Goal: Information Seeking & Learning: Check status

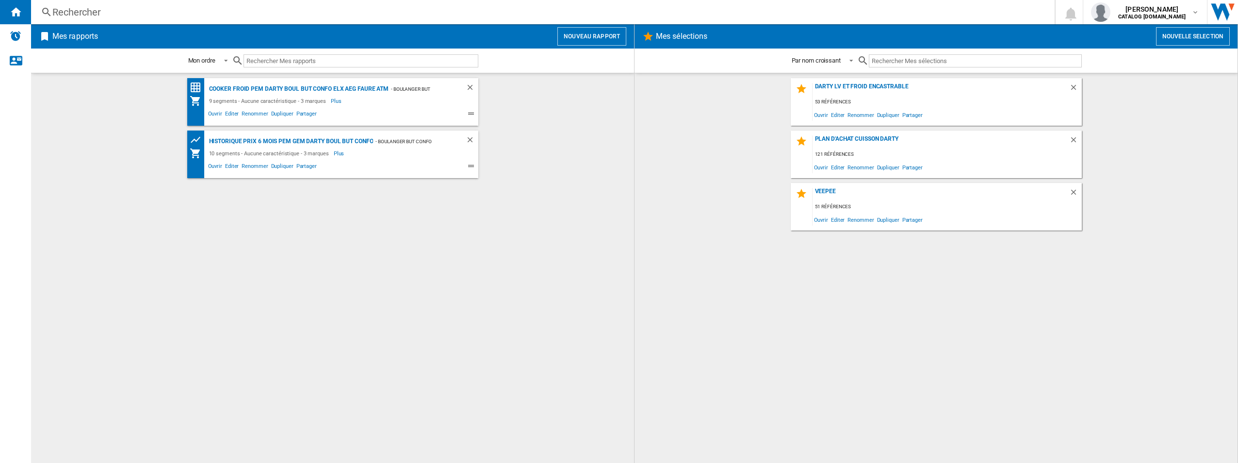
click at [787, 304] on div "DARTY LV et froid ENCASTRABLE 53 références Ouvrir Editer Renommer Dupliquer Pa…" at bounding box center [936, 268] width 584 height 380
click at [329, 141] on div "Historique prix 6 mois PEM GEM Darty boul but confo" at bounding box center [290, 141] width 167 height 12
click at [310, 140] on div "Historique prix 6 mois PEM GEM Darty boul but confo" at bounding box center [290, 141] width 167 height 12
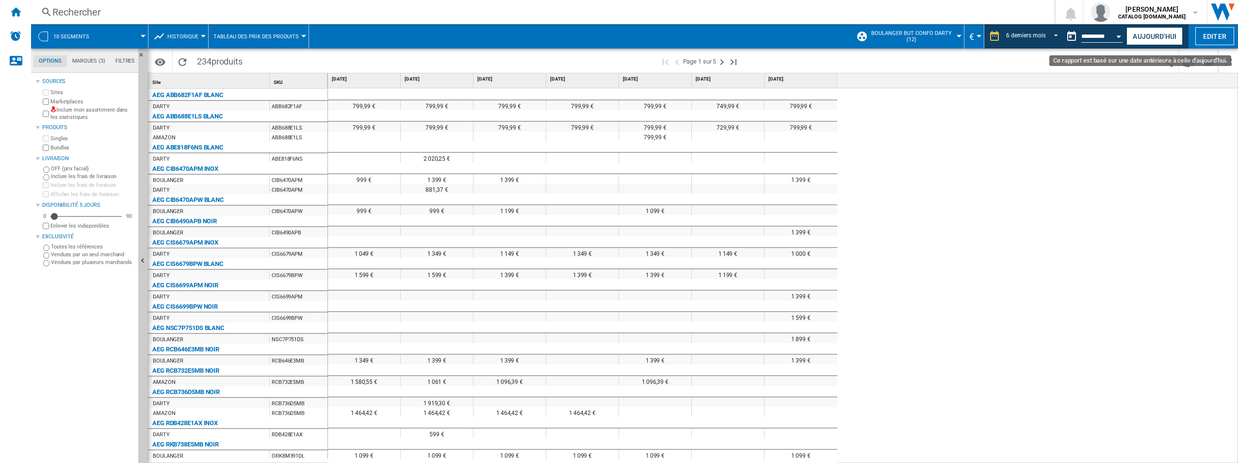
click at [1071, 37] on button "Ce rapport est basé sur une date antérieure à celle d'aujourd'hui." at bounding box center [1071, 36] width 19 height 19
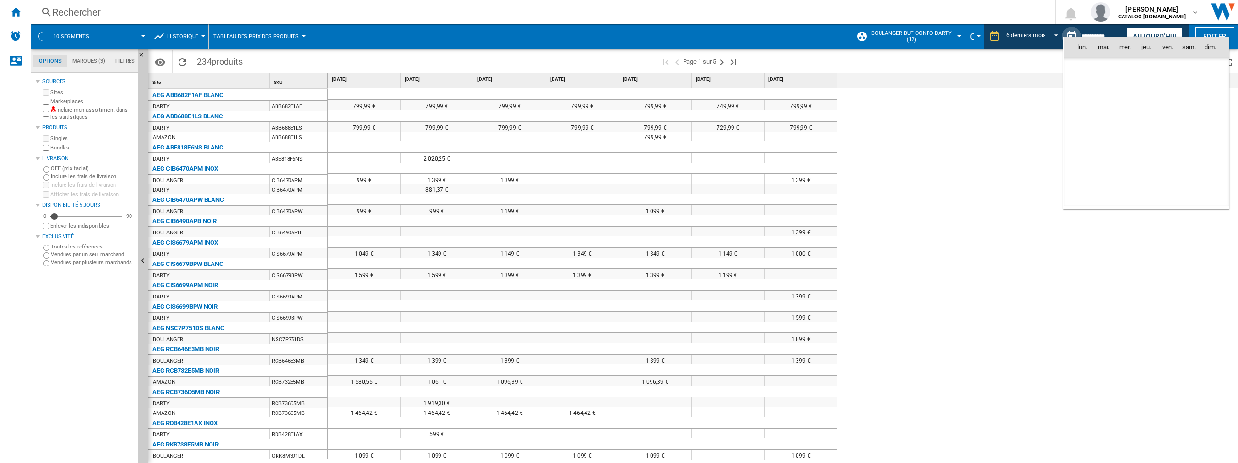
scroll to position [1414, 0]
click at [972, 199] on div at bounding box center [619, 231] width 1238 height 463
click at [1146, 34] on button "Aujourd'hui" at bounding box center [1155, 36] width 56 height 18
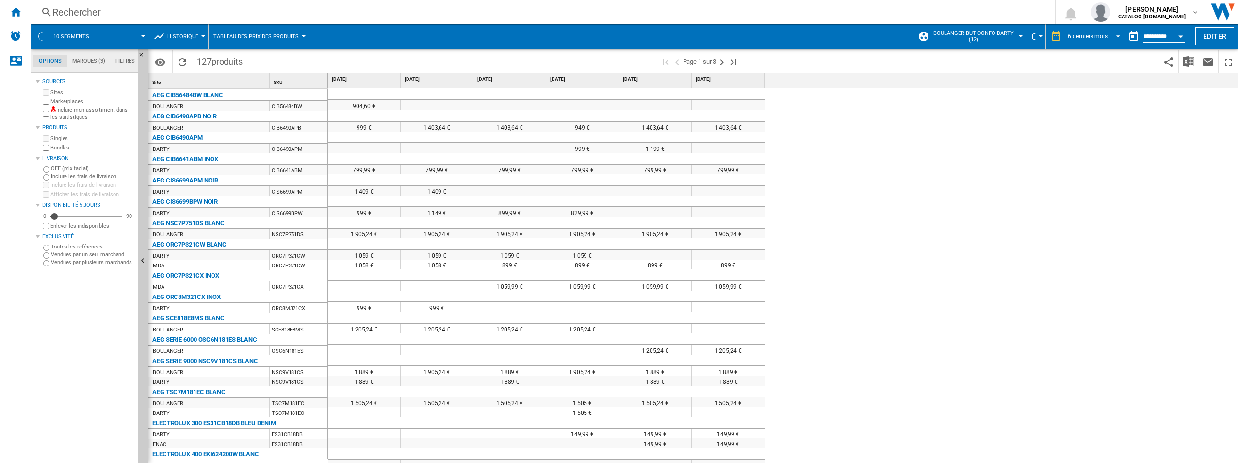
click at [1115, 37] on span "REPORTS.WIZARD.STEPS.REPORT.STEPS.REPORT_OPTIONS.PERIOD: 6 derniers mois" at bounding box center [1116, 35] width 12 height 9
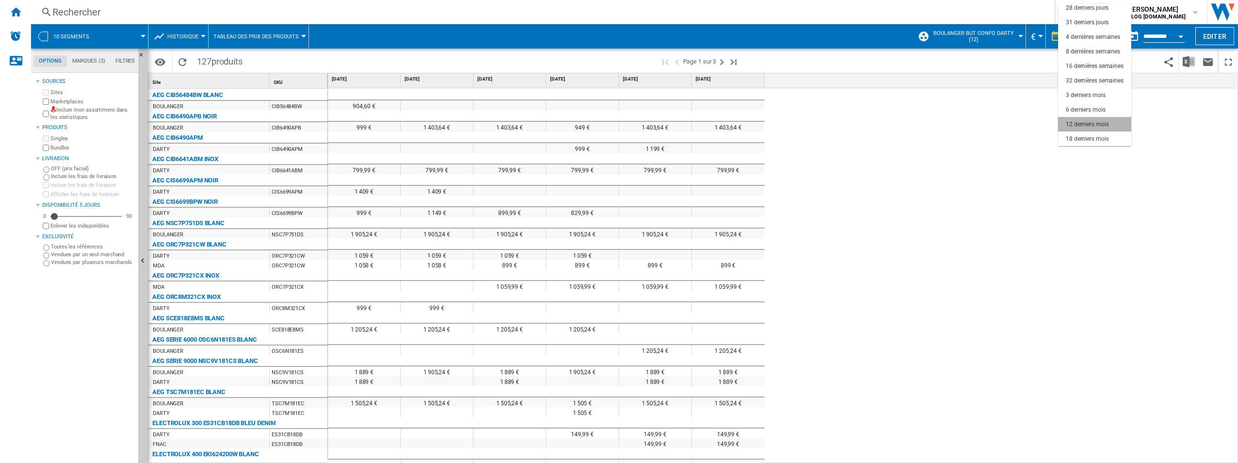
click at [1090, 123] on div "12 derniers mois" at bounding box center [1087, 124] width 43 height 8
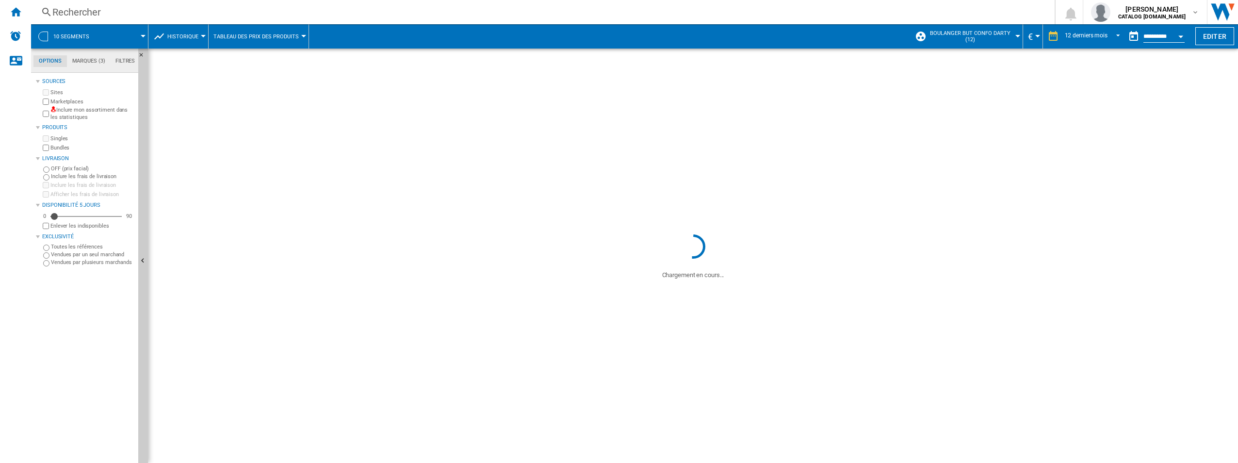
click at [895, 248] on span at bounding box center [990, 256] width 497 height 48
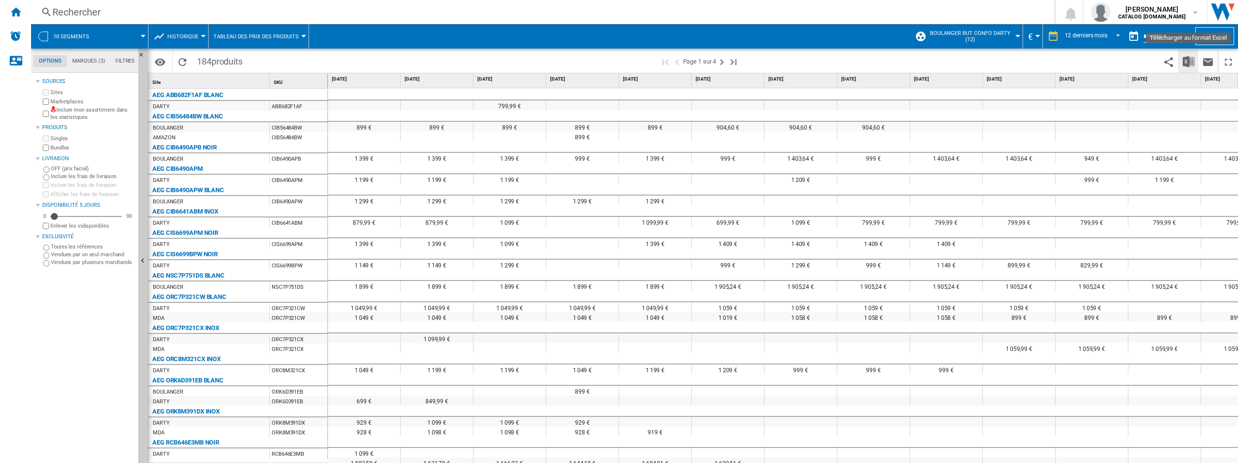
click at [1186, 63] on img "Télécharger au format Excel" at bounding box center [1189, 62] width 12 height 12
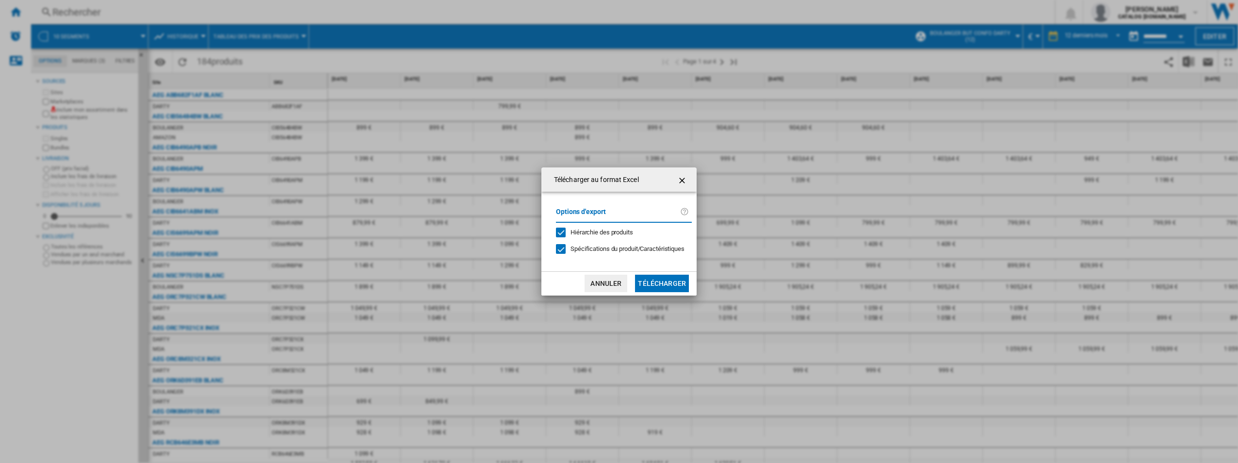
drag, startPoint x: 662, startPoint y: 279, endPoint x: 573, endPoint y: 249, distance: 94.8
click at [653, 262] on div "Télécharger au format Excel Options d'export Hiérarchie des produits Spécificat…" at bounding box center [618, 231] width 155 height 128
click at [557, 244] on div at bounding box center [561, 249] width 10 height 10
click at [653, 279] on button "Télécharger" at bounding box center [662, 283] width 54 height 17
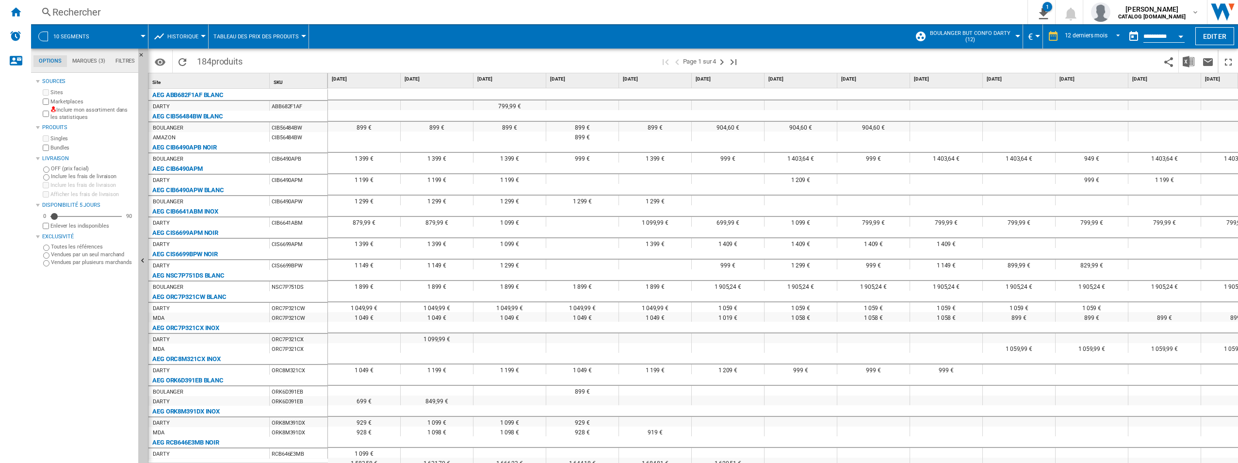
click at [82, 62] on md-tab-item "Marques (3)" at bounding box center [88, 61] width 43 height 12
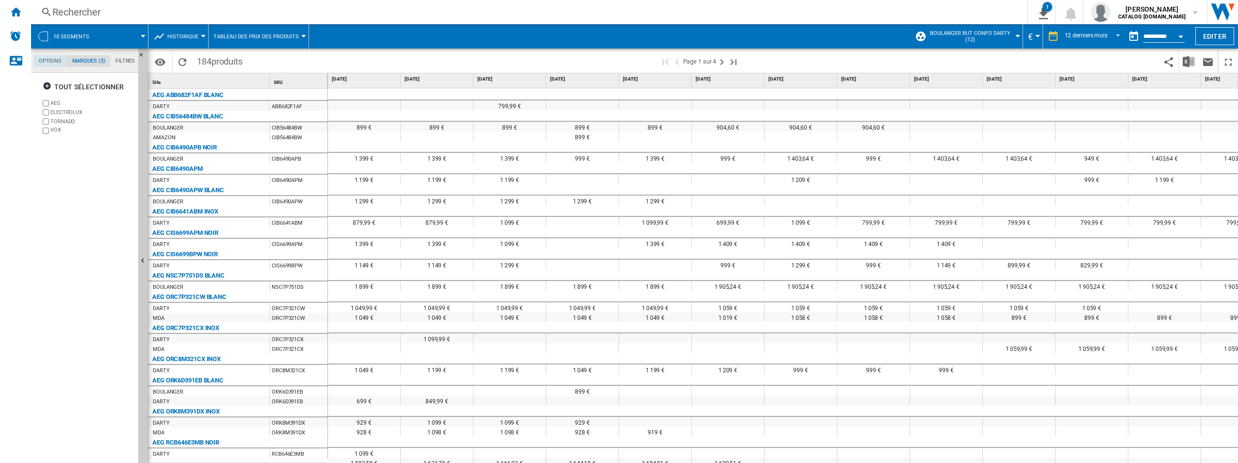
click at [55, 62] on md-tab-item "Options" at bounding box center [49, 61] width 33 height 12
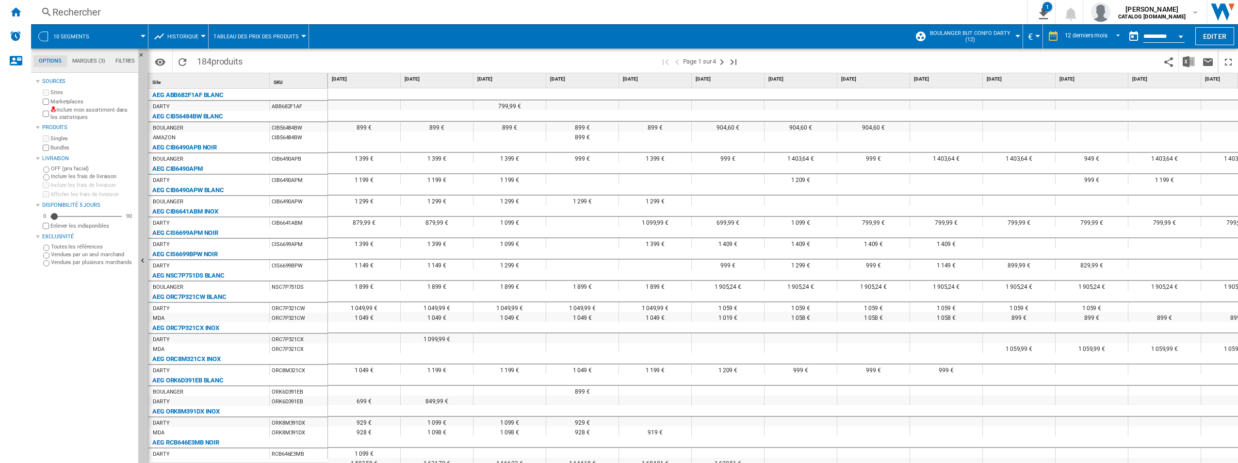
click at [89, 60] on md-tab-item "Marques (3)" at bounding box center [88, 61] width 43 height 12
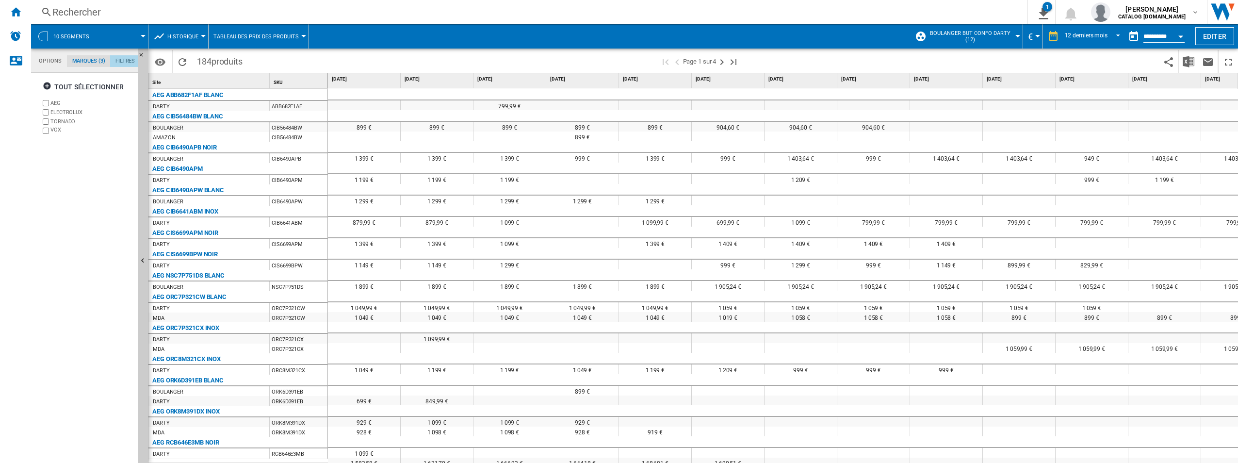
click at [118, 60] on md-tab-item "Filtres" at bounding box center [125, 61] width 30 height 12
click at [69, 32] on button "10 segments" at bounding box center [76, 36] width 46 height 24
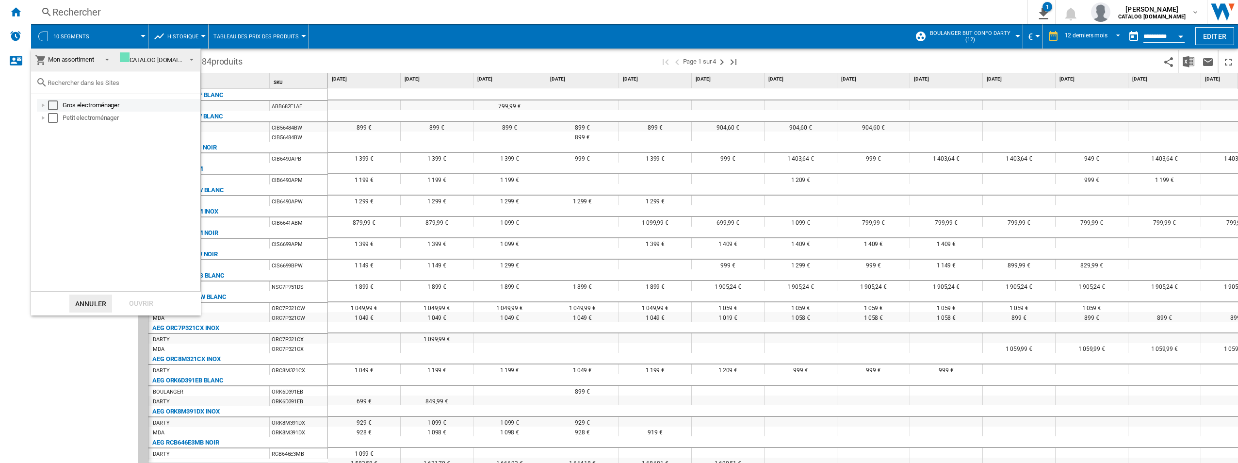
click at [41, 106] on div at bounding box center [43, 105] width 10 height 10
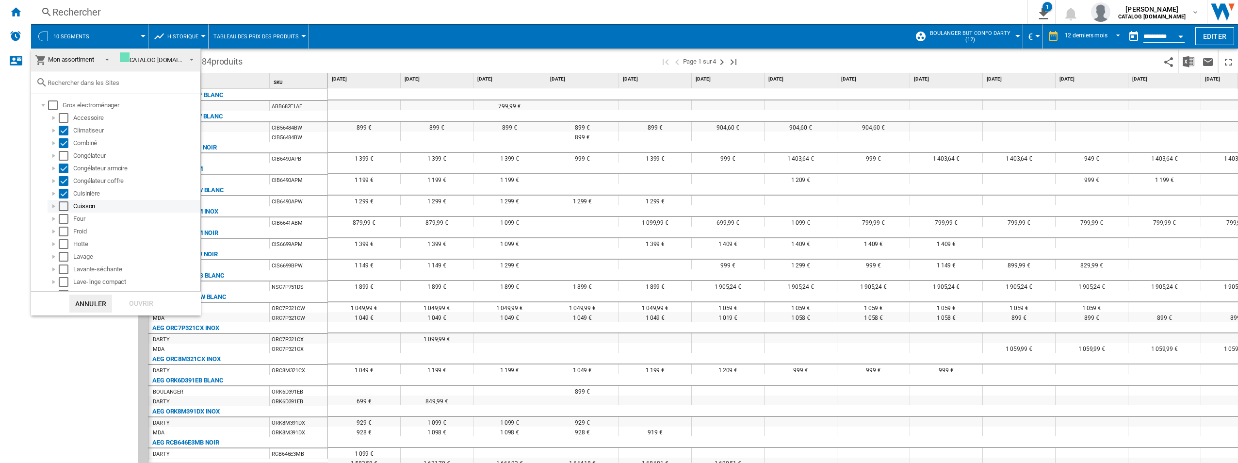
click at [65, 206] on div "Select" at bounding box center [64, 206] width 10 height 10
click at [64, 218] on div "Select" at bounding box center [64, 219] width 10 height 10
click at [63, 232] on div "Select" at bounding box center [64, 232] width 10 height 10
click at [63, 241] on div "Select" at bounding box center [64, 244] width 10 height 10
drag, startPoint x: 62, startPoint y: 258, endPoint x: 62, endPoint y: 266, distance: 8.3
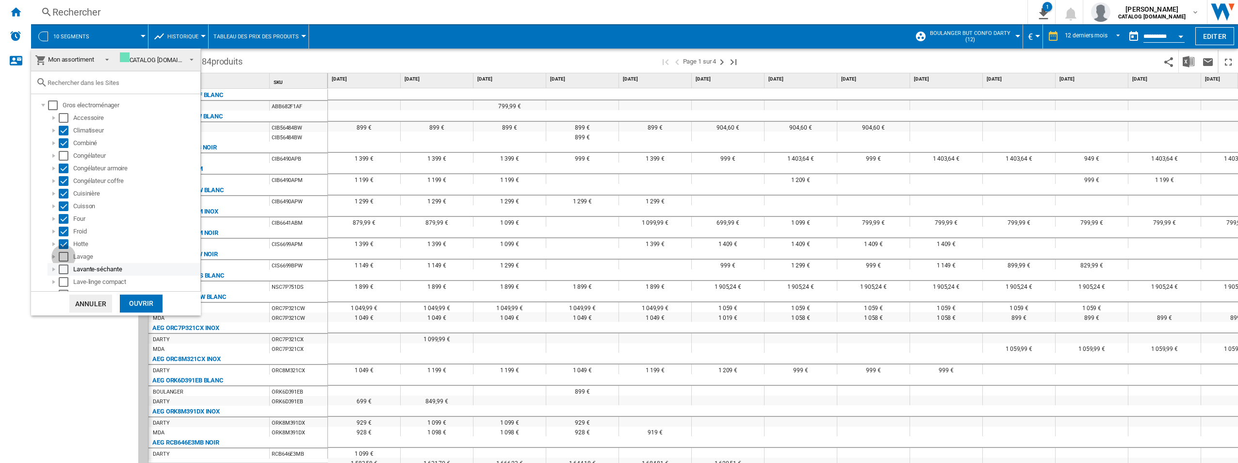
click at [62, 259] on div "Select" at bounding box center [64, 257] width 10 height 10
click at [63, 270] on div "Select" at bounding box center [64, 269] width 10 height 10
click at [64, 281] on div "Select" at bounding box center [64, 282] width 10 height 10
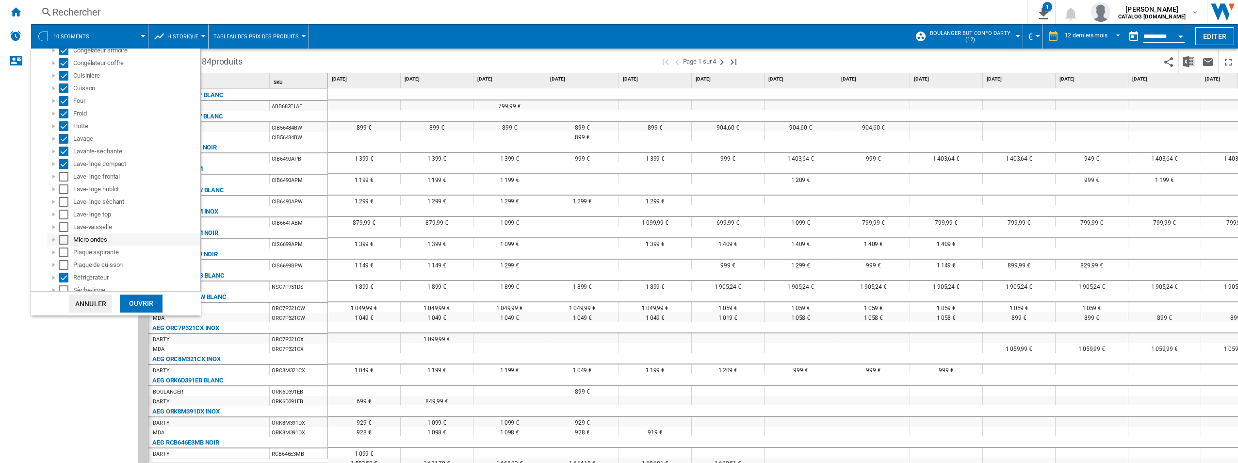
scroll to position [136, 0]
drag, startPoint x: 64, startPoint y: 157, endPoint x: 65, endPoint y: 171, distance: 14.1
click at [64, 158] on div "Select" at bounding box center [64, 159] width 10 height 10
click at [65, 171] on div "Select" at bounding box center [64, 171] width 10 height 10
click at [62, 187] on div "Select" at bounding box center [64, 184] width 10 height 10
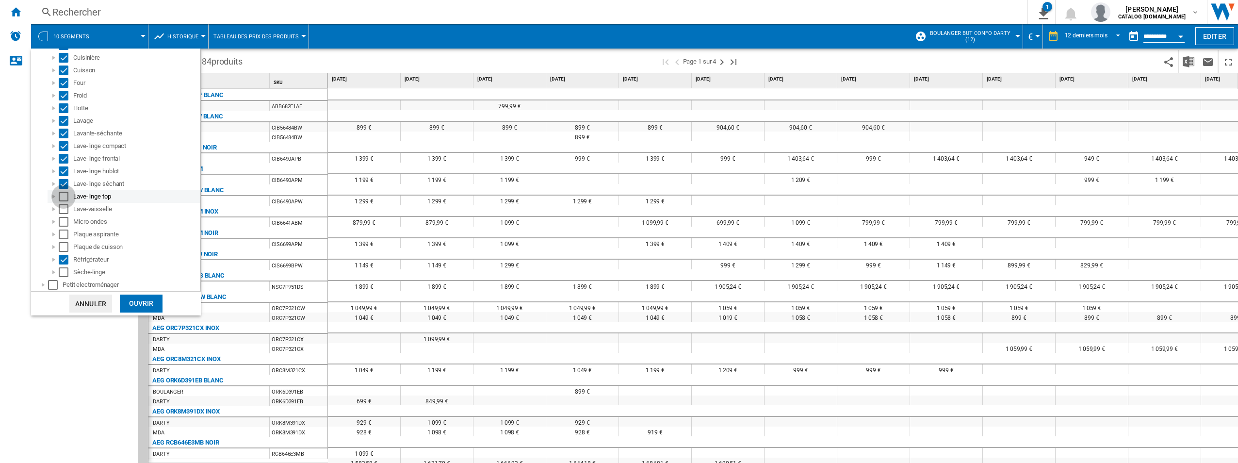
click at [62, 198] on div "Select" at bounding box center [64, 197] width 10 height 10
click at [63, 206] on div "Select" at bounding box center [64, 209] width 10 height 10
click at [63, 233] on div "Select" at bounding box center [64, 234] width 10 height 10
click at [62, 246] on div "Select" at bounding box center [64, 247] width 10 height 10
click at [65, 273] on div "Select" at bounding box center [64, 272] width 10 height 10
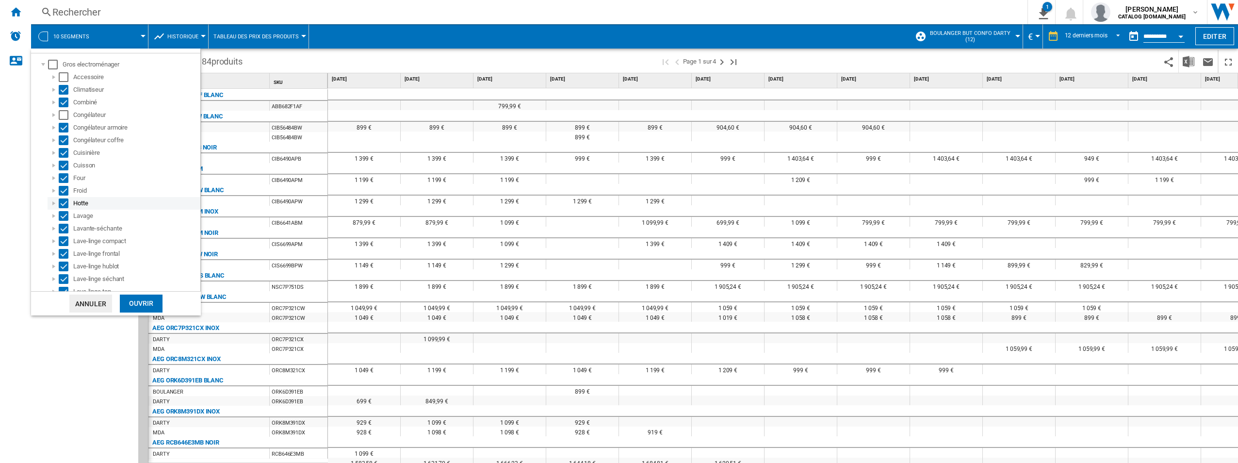
scroll to position [0, 0]
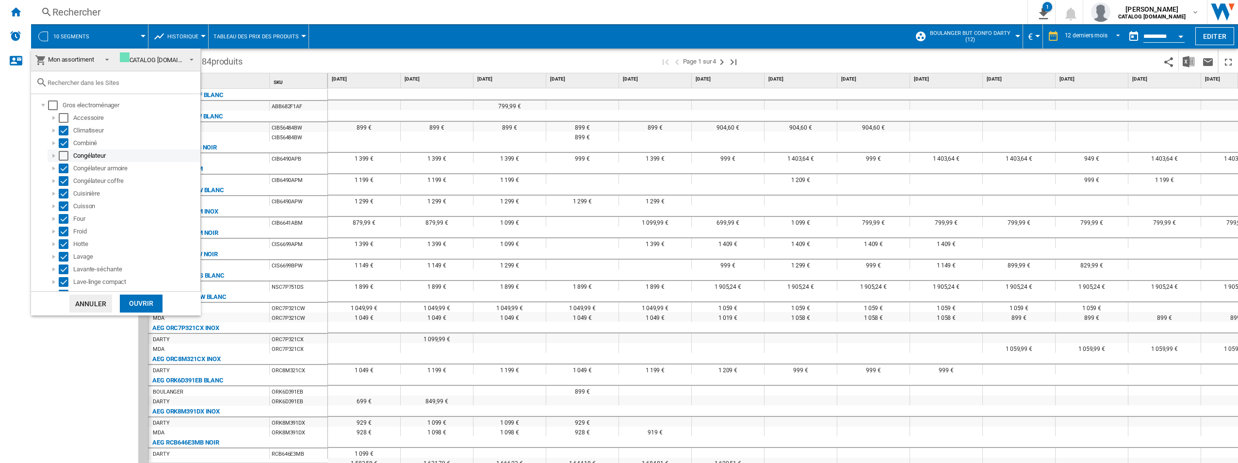
click at [64, 155] on div "Select" at bounding box center [64, 156] width 10 height 10
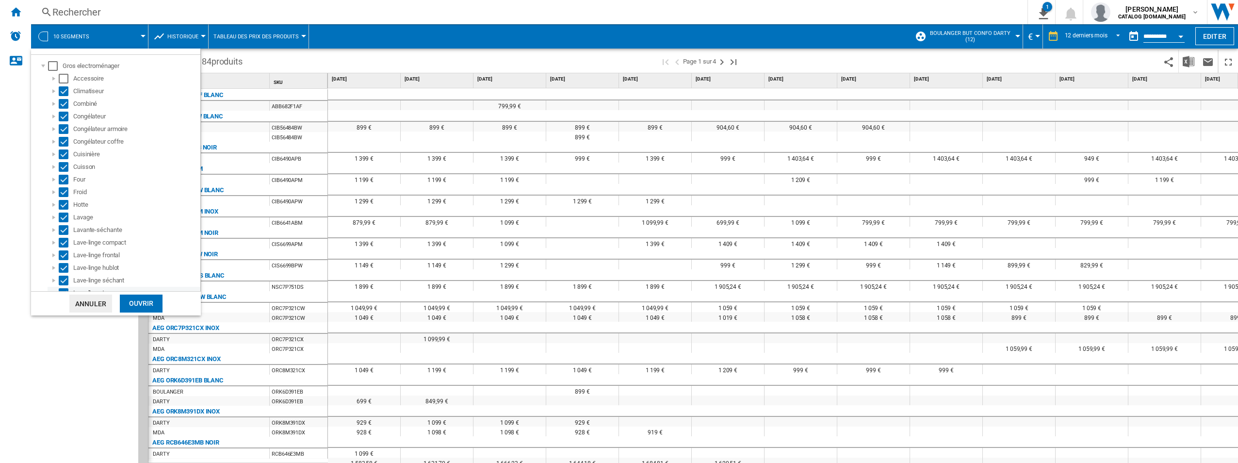
scroll to position [49, 0]
click at [141, 309] on div "Ouvrir" at bounding box center [141, 303] width 43 height 18
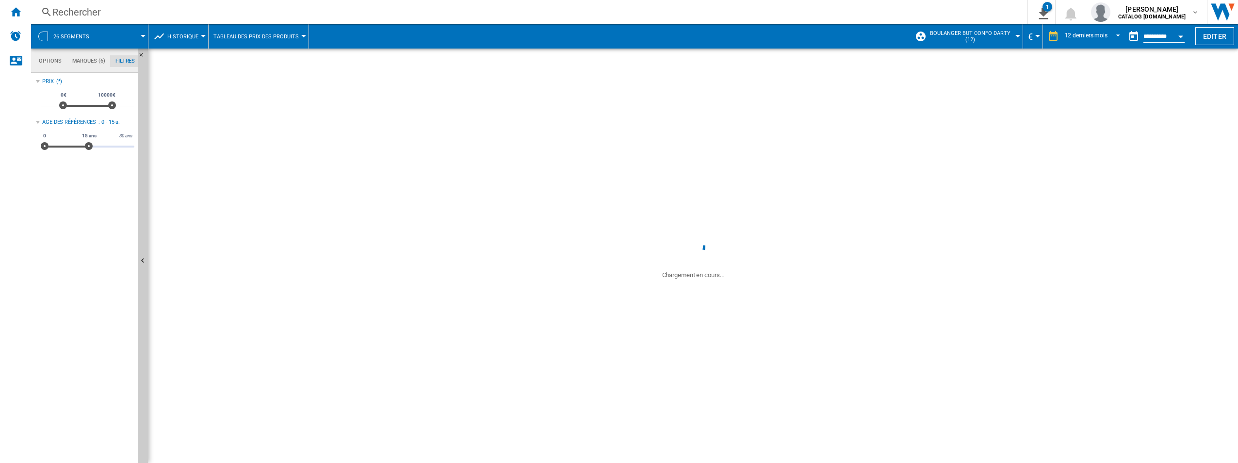
click at [657, 235] on md-progress-circular at bounding box center [693, 246] width 97 height 24
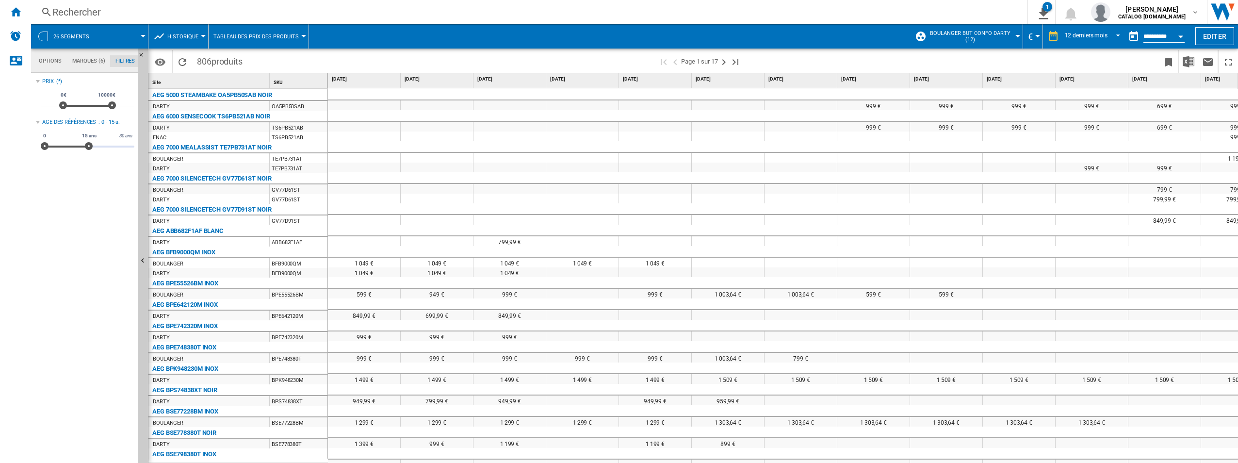
click at [573, 191] on div at bounding box center [582, 189] width 72 height 10
click at [1079, 169] on div "999 €" at bounding box center [1092, 168] width 72 height 10
click at [1194, 59] on img "Télécharger au format Excel" at bounding box center [1189, 62] width 12 height 12
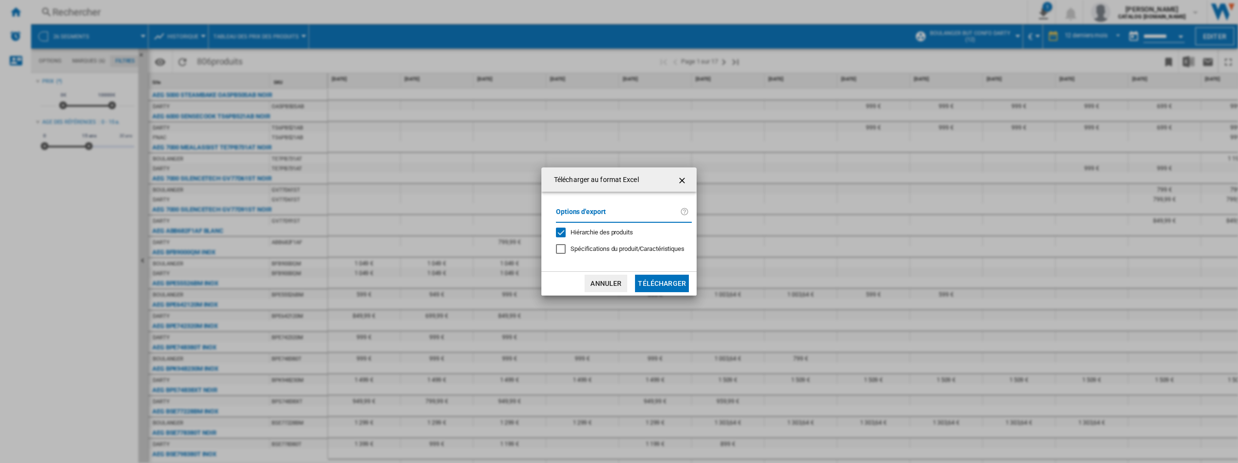
click at [679, 288] on button "Télécharger" at bounding box center [662, 283] width 54 height 17
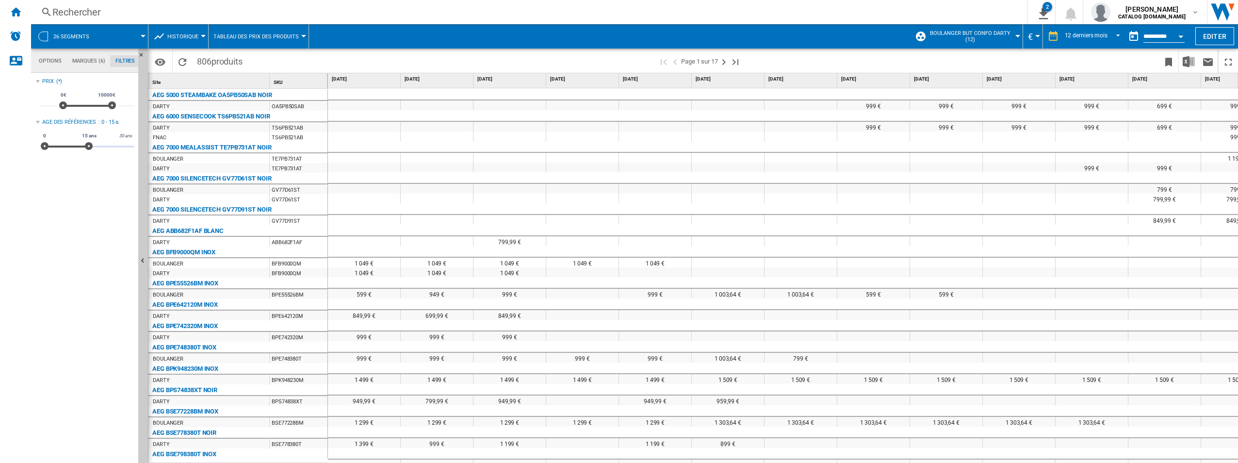
click at [135, 14] on div "Rechercher" at bounding box center [527, 12] width 950 height 14
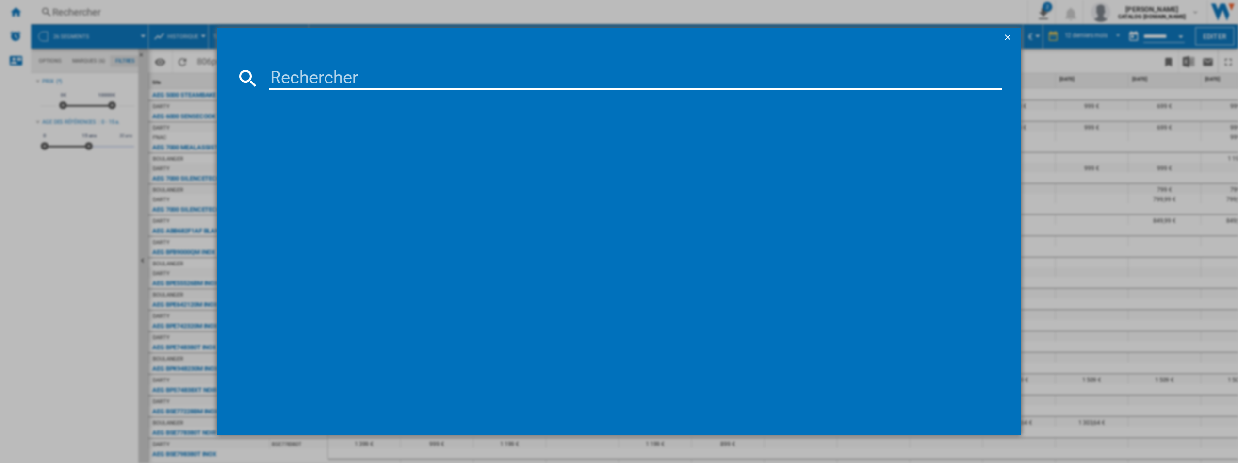
click at [353, 81] on input at bounding box center [635, 77] width 733 height 23
paste input "EOD4P26K"
type input "EOD4P26K"
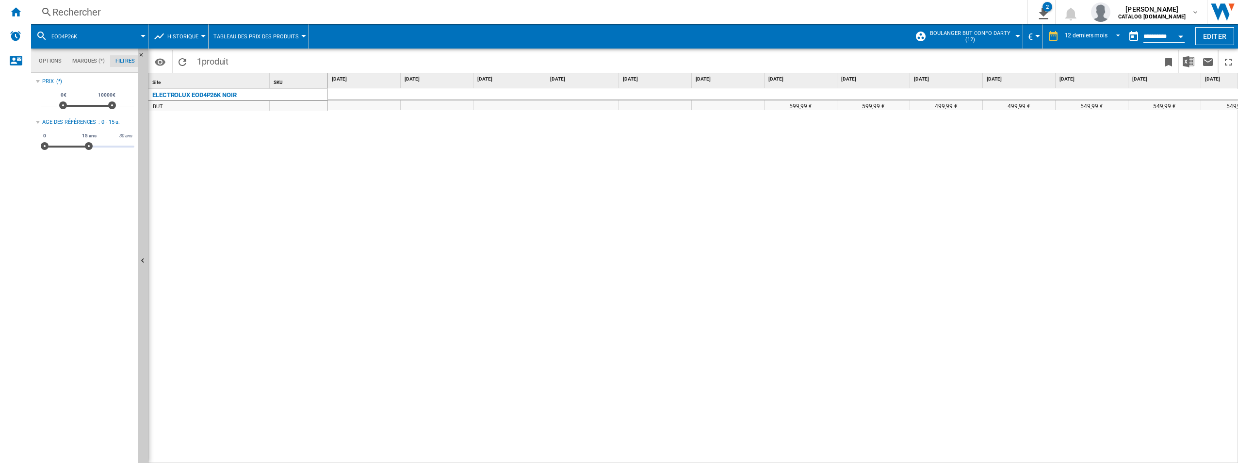
click at [212, 92] on div "ELECTROLUX EOD4P26K NOIR" at bounding box center [194, 95] width 84 height 12
click at [164, 103] on div "BUT" at bounding box center [208, 106] width 121 height 10
click at [183, 92] on div "ELECTROLUX EOD4P26K NOIR" at bounding box center [194, 95] width 84 height 12
click at [793, 430] on div "599,99 € 599,99 € 499,99 € 499,99 € 549,99 € 549,99 € 549,99 €" at bounding box center [783, 275] width 911 height 375
click at [597, 242] on div "599,99 € 599,99 € 499,99 € 499,99 € 549,99 € 549,99 € 549,99 €" at bounding box center [783, 275] width 911 height 375
